Goal: Task Accomplishment & Management: Use online tool/utility

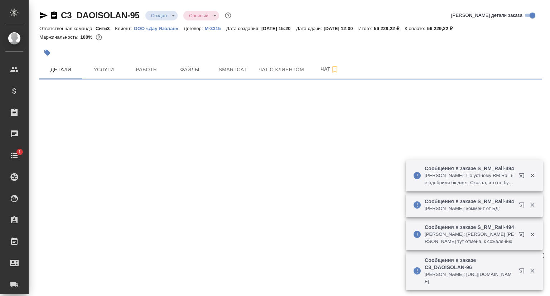
select select "RU"
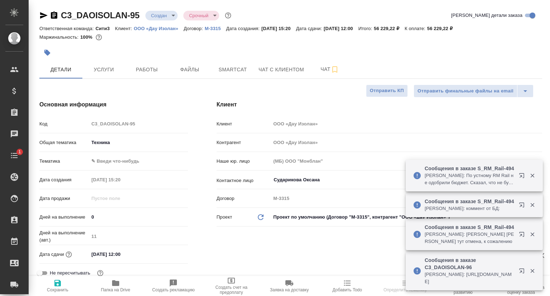
type textarea "x"
type input "Сеитов Павел"
type textarea "x"
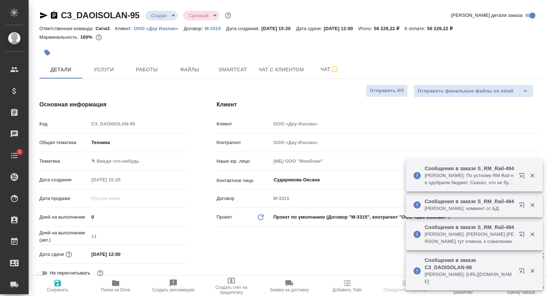
type textarea "x"
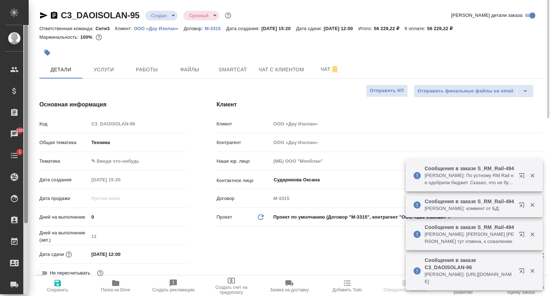
type textarea "x"
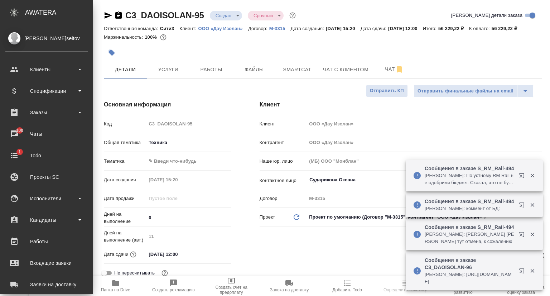
type textarea "x"
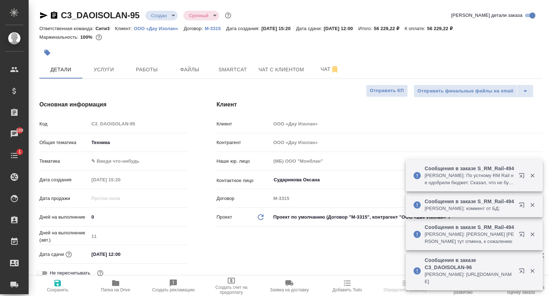
click at [43, 15] on icon "button" at bounding box center [44, 15] width 8 height 6
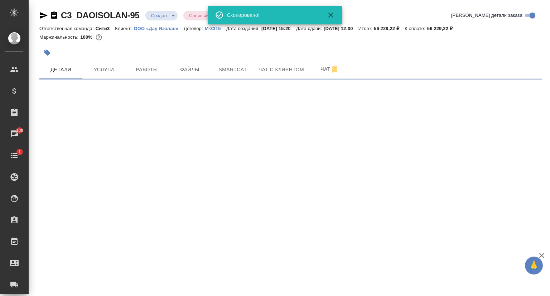
select select "RU"
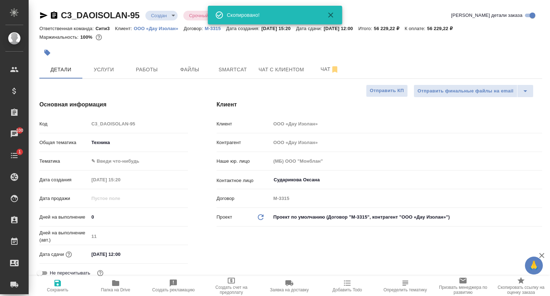
type textarea "x"
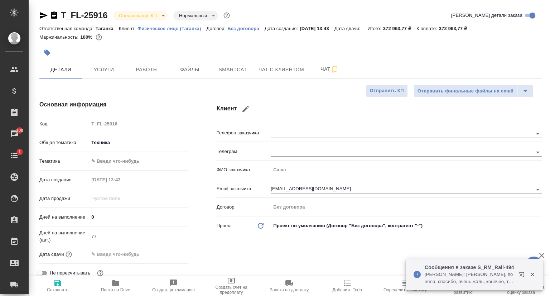
select select "RU"
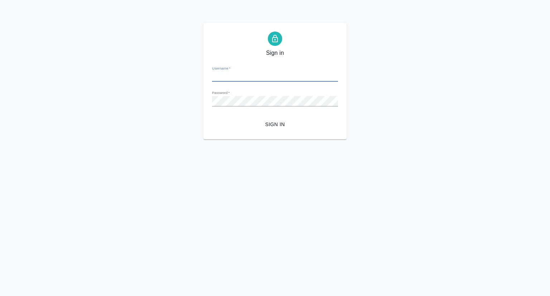
type input "p.seitov@awatera.com"
click at [272, 121] on span "Sign in" at bounding box center [275, 124] width 115 height 9
type input "[EMAIL_ADDRESS][DOMAIN_NAME]"
click at [272, 126] on span "Sign in" at bounding box center [275, 124] width 115 height 9
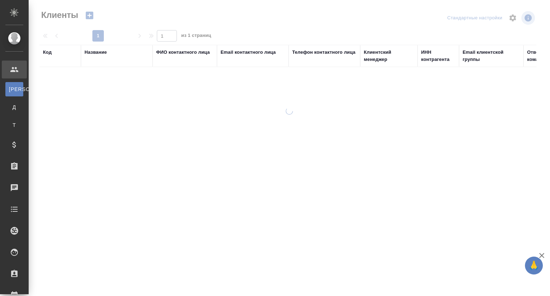
select select "RU"
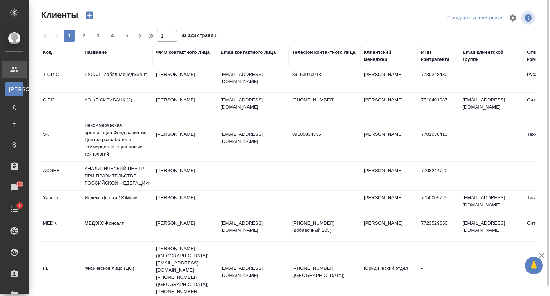
click at [98, 63] on div "Название" at bounding box center [117, 56] width 64 height 14
click at [97, 53] on div "Название" at bounding box center [96, 52] width 22 height 7
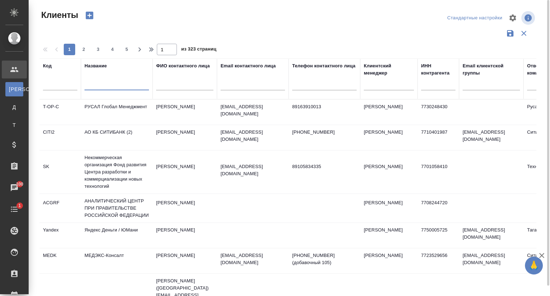
click at [101, 89] on input "text" at bounding box center [117, 85] width 64 height 9
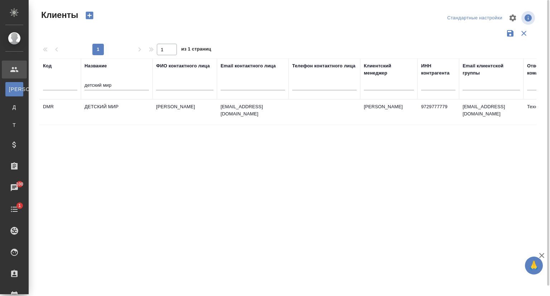
click at [129, 108] on td "ДЕТСКИЙ МИР" at bounding box center [117, 112] width 72 height 25
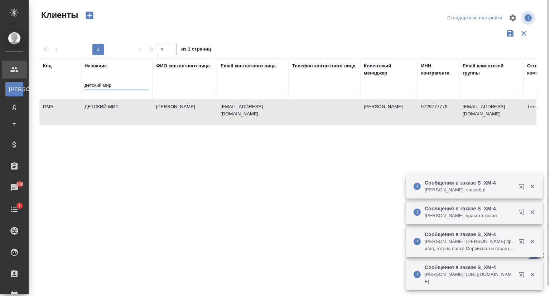
drag, startPoint x: 120, startPoint y: 82, endPoint x: 75, endPoint y: 86, distance: 45.3
click at [75, 86] on tr "Код Название детский мир ФИО контактного лица Email контактного лица Телефон ко…" at bounding box center [309, 78] width 541 height 41
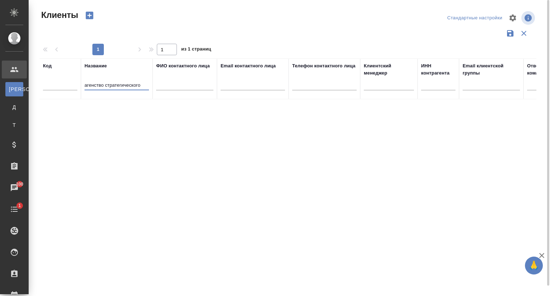
click at [87, 85] on input "агенство стратегического" at bounding box center [117, 85] width 64 height 9
type input "Агенство стратегического"
drag, startPoint x: 143, startPoint y: 85, endPoint x: 69, endPoint y: 87, distance: 73.4
click at [69, 87] on tr "Код Название Агенство стратегического ФИО контактного лица Email контактного ли…" at bounding box center [309, 78] width 541 height 41
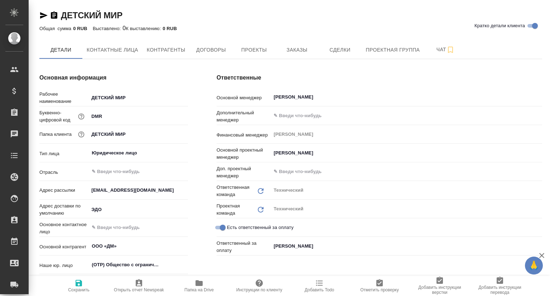
type textarea "x"
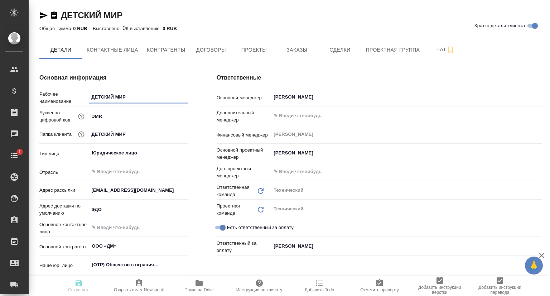
type textarea "x"
click at [289, 50] on span "Заказы" at bounding box center [297, 49] width 34 height 9
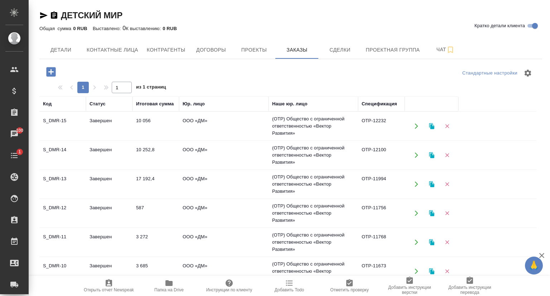
click at [72, 115] on td "S_DMR-15" at bounding box center [62, 126] width 47 height 25
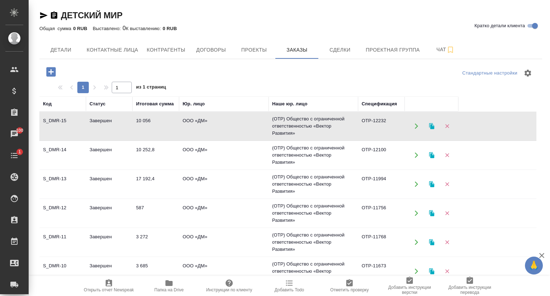
click at [72, 115] on td "S_DMR-15" at bounding box center [62, 126] width 47 height 25
click at [104, 37] on div "ДЕТСКИЙ МИР Кратко детали клиента Общая сумма 0 RUB Выставлено: 0 К выставлению…" at bounding box center [290, 198] width 511 height 397
click at [103, 42] on button "Контактные лица" at bounding box center [112, 50] width 60 height 18
select select "RU"
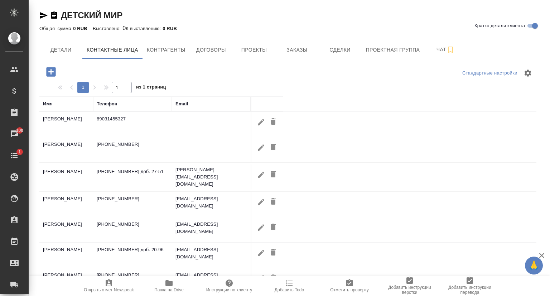
drag, startPoint x: 126, startPoint y: 120, endPoint x: 136, endPoint y: 117, distance: 10.9
click at [125, 119] on td "89031455327" at bounding box center [132, 124] width 79 height 25
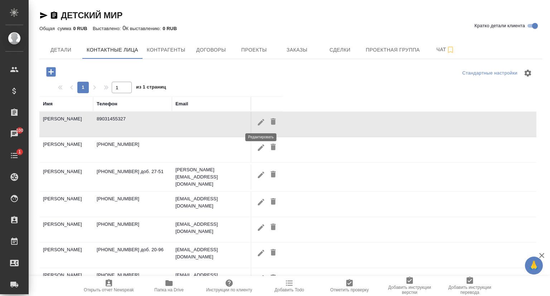
click at [262, 124] on icon "button" at bounding box center [261, 122] width 9 height 9
type input "Татьяна"
type input "Гладкова"
type textarea "127238, Москва, 3-й Нижнелихоборский пр., д. 3, стр. 6"
type input "Пользователь"
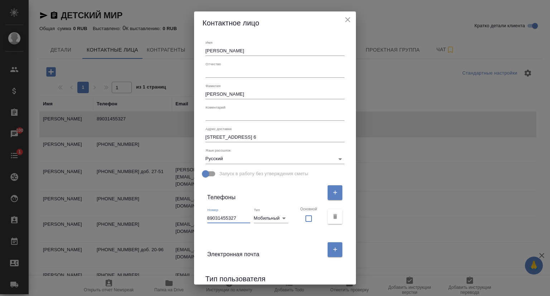
drag, startPoint x: 237, startPoint y: 218, endPoint x: 200, endPoint y: 217, distance: 36.6
click at [200, 217] on div "Имя Татьяна Отчество Фамилия Гладкова Коментарий x Адрес доставки 127238, Москв…" at bounding box center [275, 159] width 162 height 250
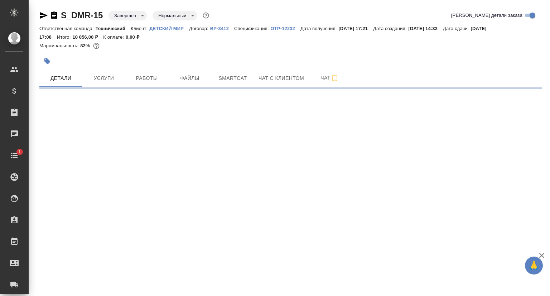
select select "RU"
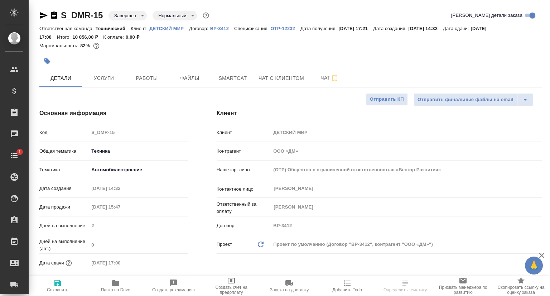
type textarea "x"
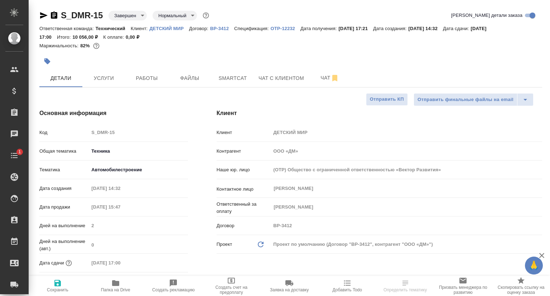
type textarea "x"
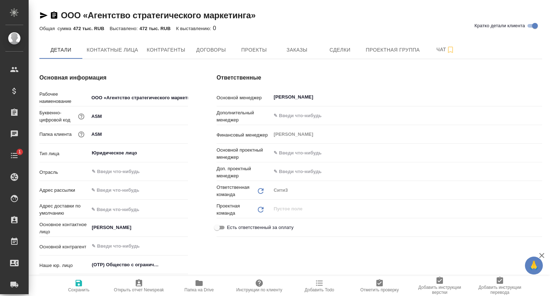
type textarea "x"
click at [262, 51] on span "Проекты" at bounding box center [254, 49] width 34 height 9
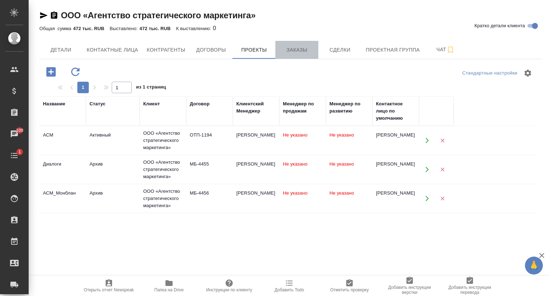
click at [299, 52] on span "Заказы" at bounding box center [297, 49] width 34 height 9
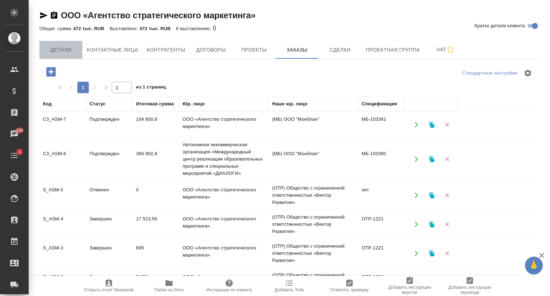
click at [64, 52] on span "Детали" at bounding box center [61, 49] width 34 height 9
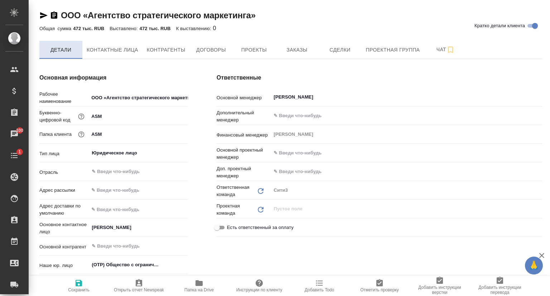
type textarea "x"
click at [301, 55] on button "Заказы" at bounding box center [296, 50] width 43 height 18
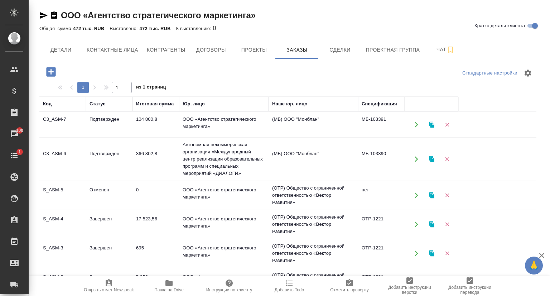
click at [57, 155] on td "C3_ASM-6" at bounding box center [62, 158] width 47 height 25
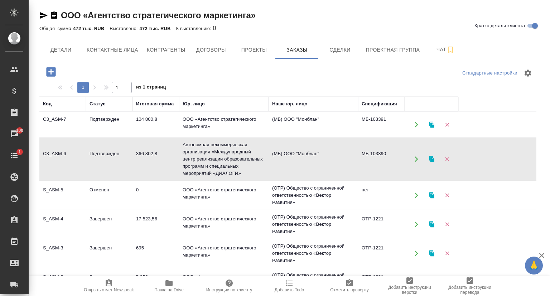
click at [57, 155] on td "C3_ASM-6" at bounding box center [62, 158] width 47 height 25
click at [92, 122] on td "Подтвержден" at bounding box center [109, 124] width 47 height 25
click at [93, 122] on td "Подтвержден" at bounding box center [109, 124] width 47 height 25
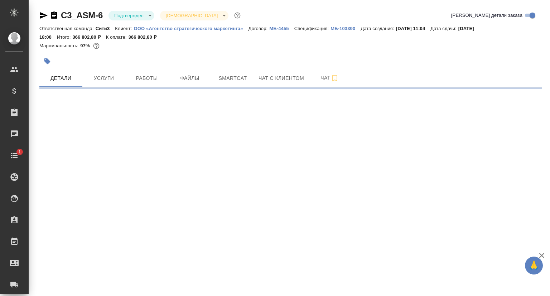
select select "RU"
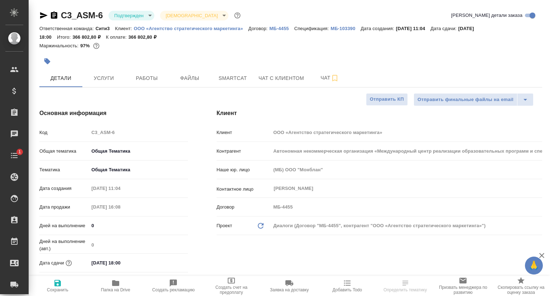
type textarea "x"
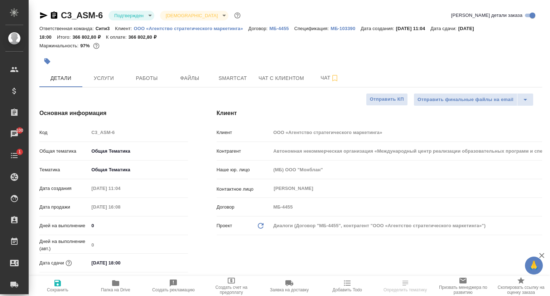
type textarea "x"
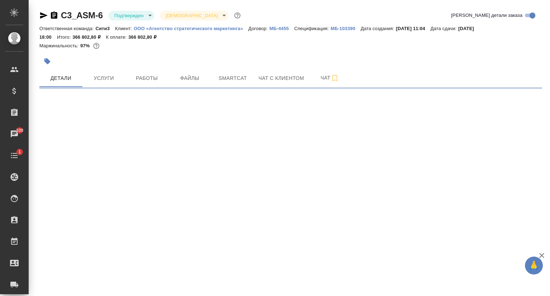
select select "RU"
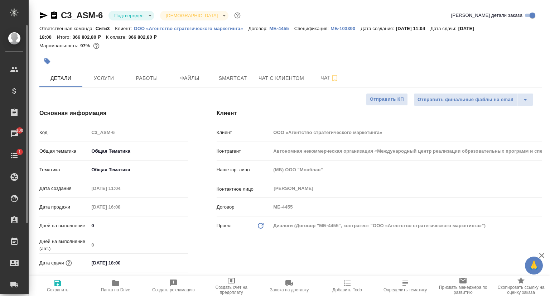
type textarea "x"
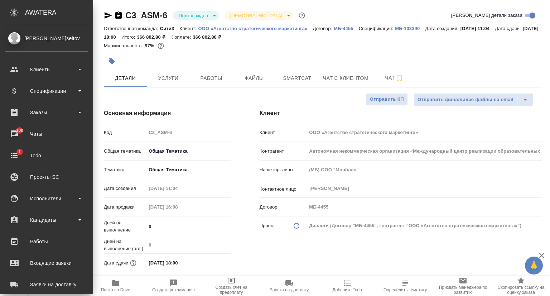
type textarea "x"
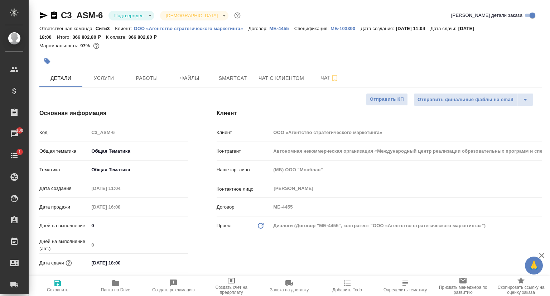
type textarea "x"
click at [44, 13] on icon "button" at bounding box center [43, 15] width 9 height 9
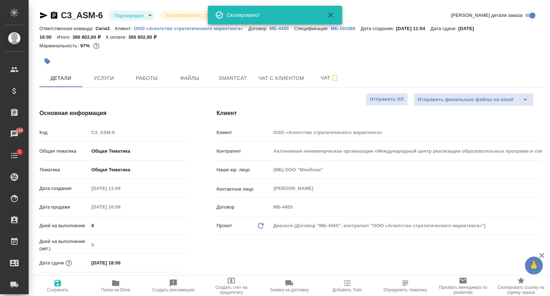
type textarea "x"
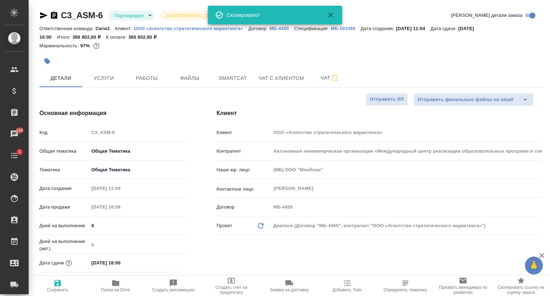
type textarea "x"
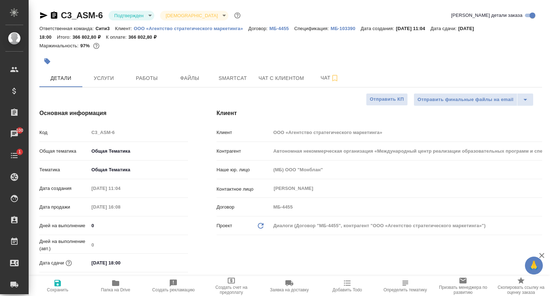
type textarea "x"
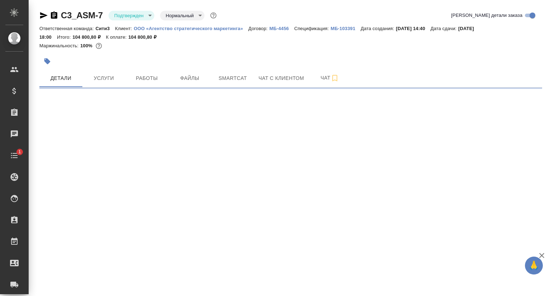
select select "RU"
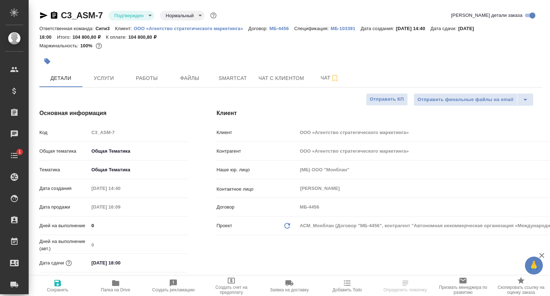
type textarea "x"
click at [42, 16] on icon "button" at bounding box center [44, 15] width 8 height 6
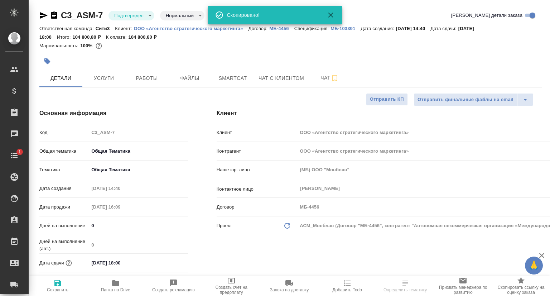
type textarea "x"
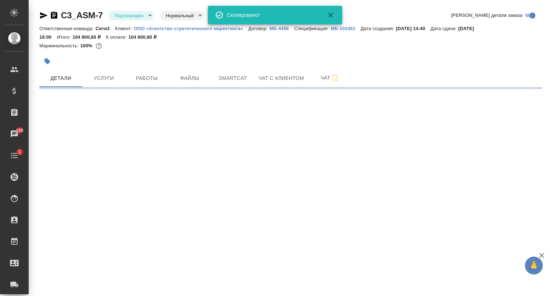
select select "RU"
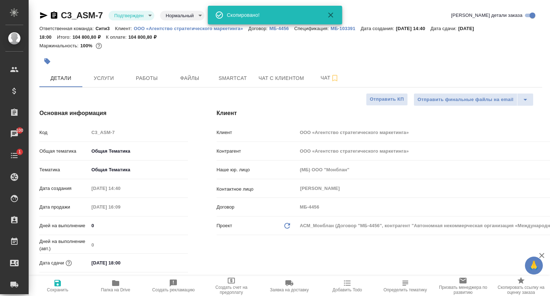
type textarea "x"
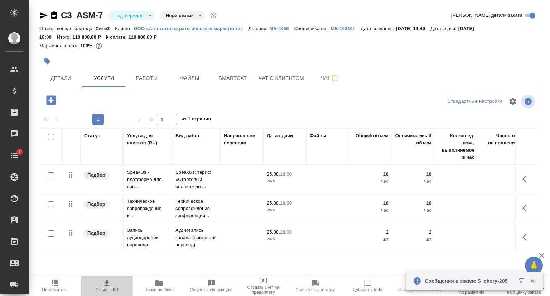
click at [105, 288] on span "Скачать КП" at bounding box center [106, 289] width 23 height 5
